Goal: Task Accomplishment & Management: Complete application form

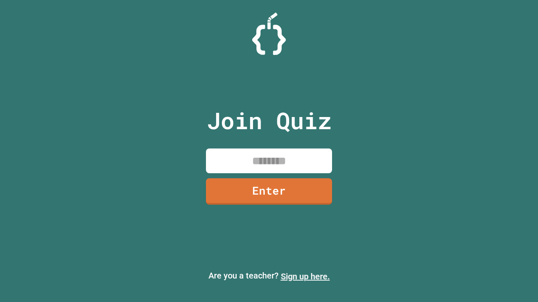
click at [305, 277] on link "Sign up here." at bounding box center [305, 277] width 49 height 10
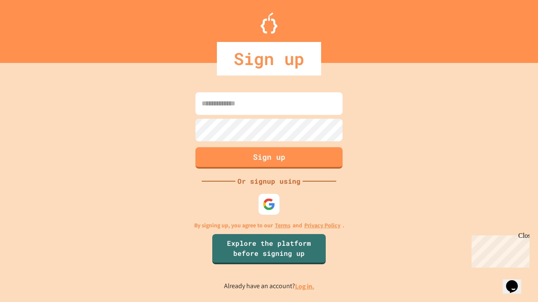
click at [305, 287] on link "Log in." at bounding box center [304, 286] width 19 height 9
